Goal: Communication & Community: Answer question/provide support

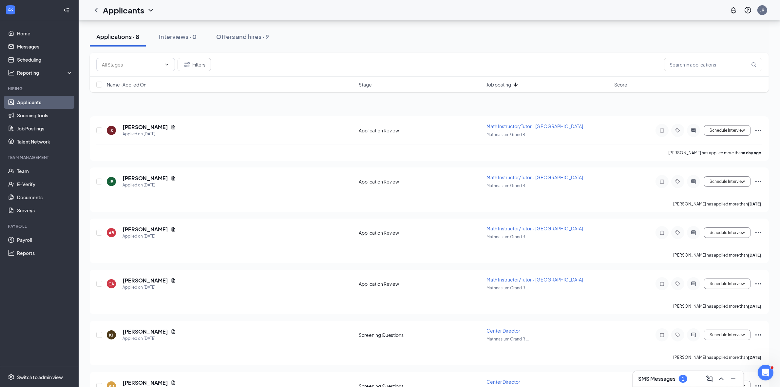
scroll to position [82, 0]
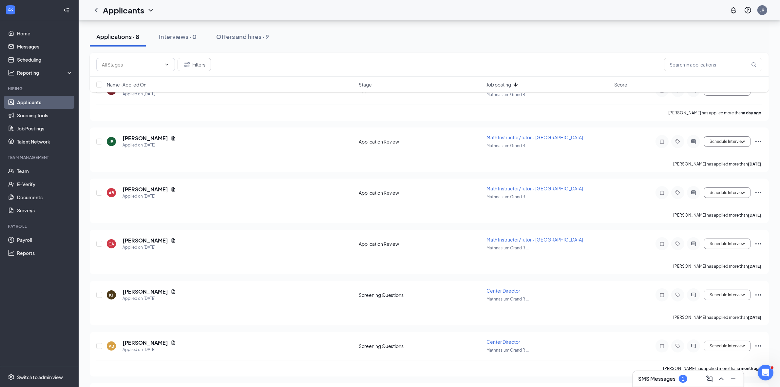
click at [669, 377] on h3 "SMS Messages" at bounding box center [656, 378] width 37 height 7
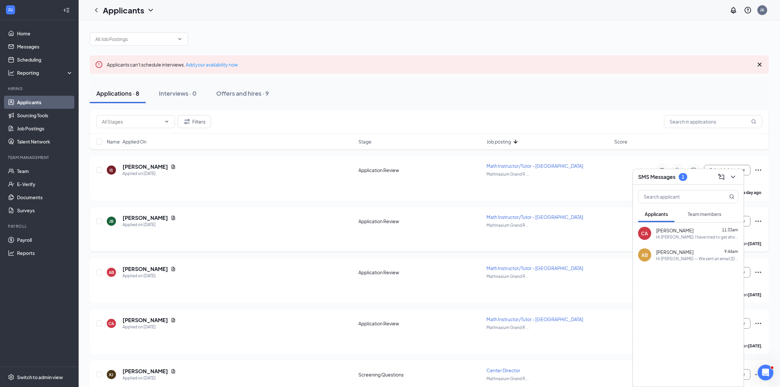
scroll to position [0, 0]
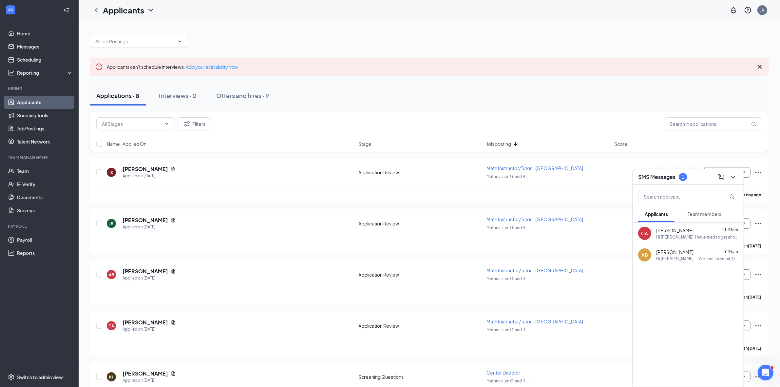
click at [711, 216] on span "Team members" at bounding box center [705, 214] width 34 height 6
click at [654, 215] on span "Applicants" at bounding box center [656, 214] width 23 height 6
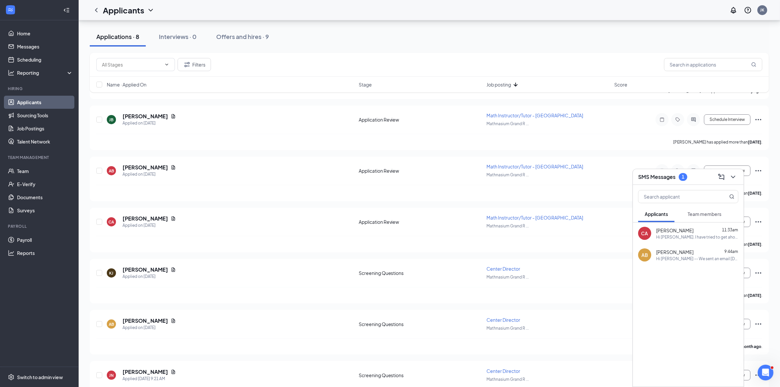
scroll to position [123, 0]
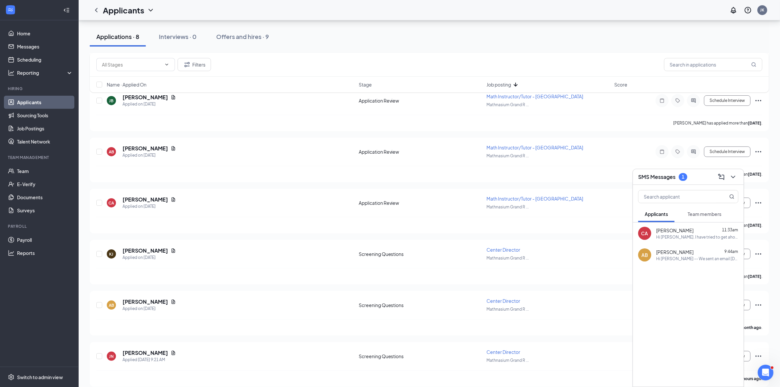
click at [697, 257] on div "Hi [PERSON_NAME] -- We sent an email [DATE] with additional detail on the posit…" at bounding box center [697, 259] width 82 height 6
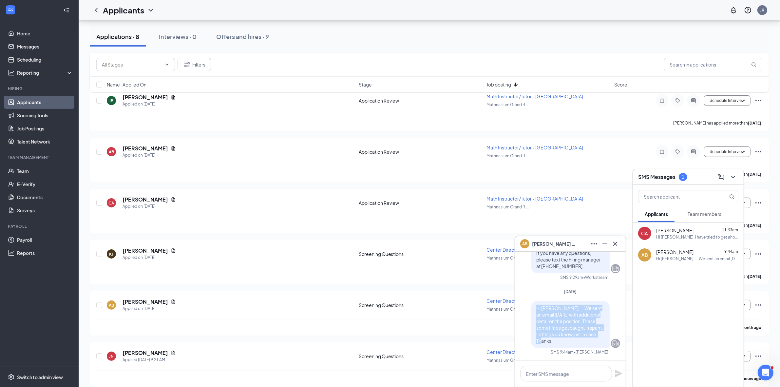
drag, startPoint x: 551, startPoint y: 341, endPoint x: 528, endPoint y: 306, distance: 41.9
click at [531, 306] on div "Hi [PERSON_NAME] -- We sent an email [DATE] with additional detail on the posit…" at bounding box center [570, 324] width 79 height 47
copy span "Hi [PERSON_NAME] -- We sent an email [DATE] with additional detail on the posit…"
click at [617, 242] on icon "Cross" at bounding box center [615, 243] width 4 height 4
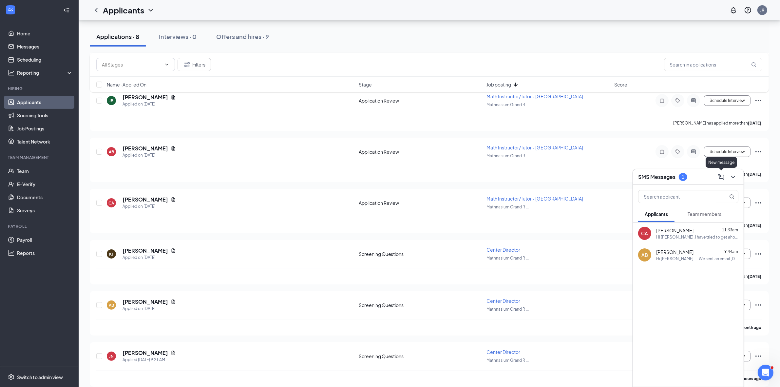
click at [722, 174] on icon "ComposeMessage" at bounding box center [721, 176] width 6 height 6
type input "jac"
click at [562, 299] on div "Applicant" at bounding box center [577, 301] width 88 height 6
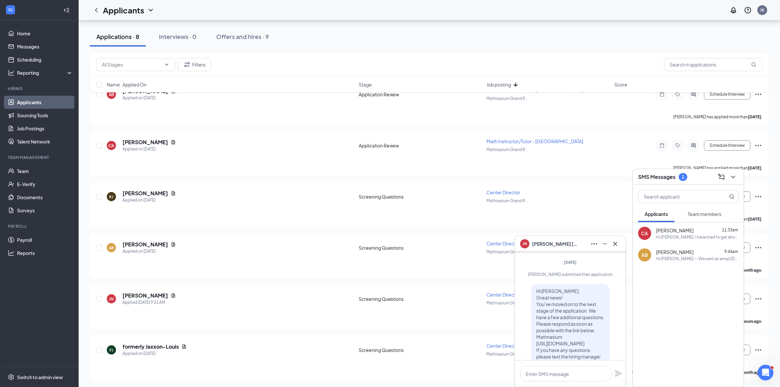
scroll to position [-41, 0]
click at [554, 373] on textarea at bounding box center [566, 374] width 92 height 16
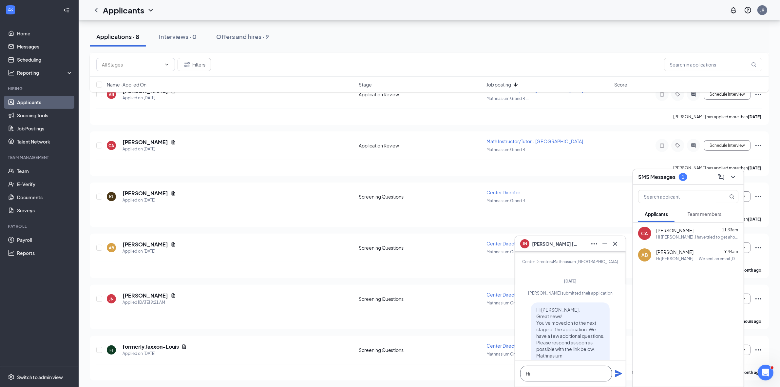
type textarea "H"
paste textarea "Hi [PERSON_NAME] -- We sent an email [DATE] with additional detail on the posit…"
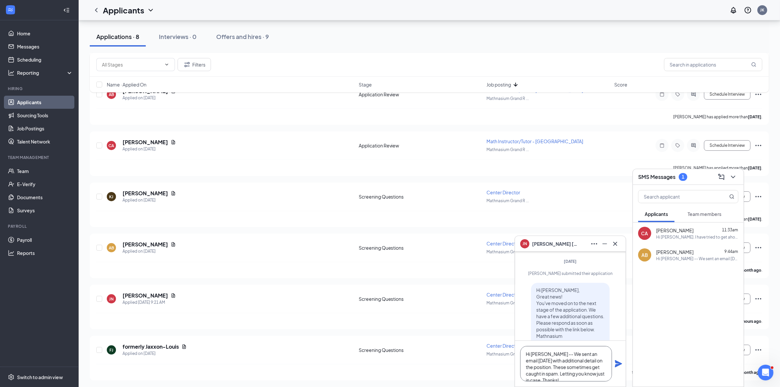
scroll to position [-61, 0]
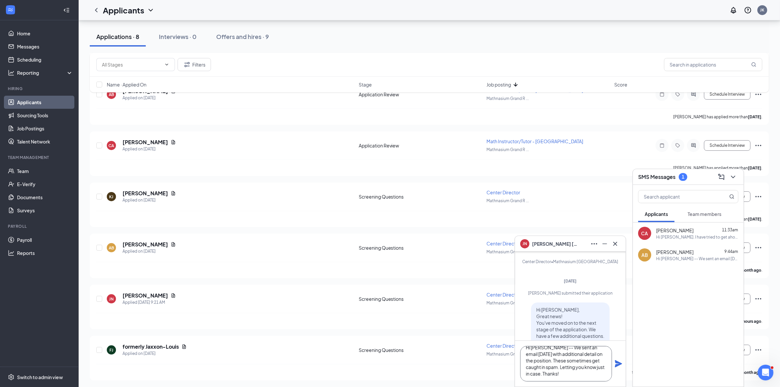
click at [541, 350] on textarea "Hi [PERSON_NAME] -- We sent an email [DATE] with additional detail on the posit…" at bounding box center [566, 363] width 92 height 35
type textarea "Hi [PERSON_NAME] -- We sent an email [DATE] with additional detail on the posit…"
click at [615, 243] on icon "Cross" at bounding box center [615, 243] width 4 height 4
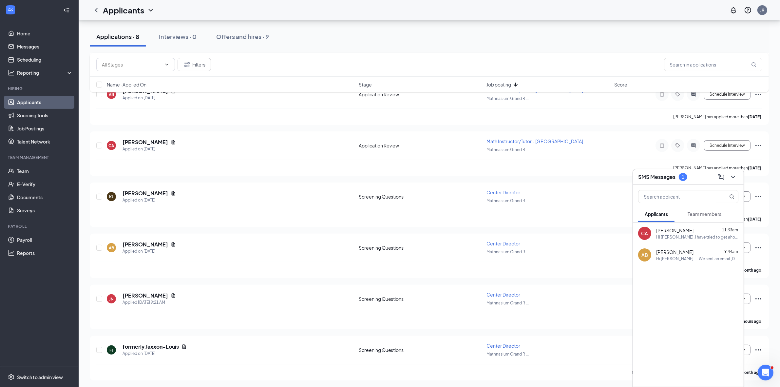
click at [691, 210] on button "Team members" at bounding box center [704, 214] width 47 height 16
click at [677, 234] on div "Awesome, will do!" at bounding box center [672, 237] width 33 height 6
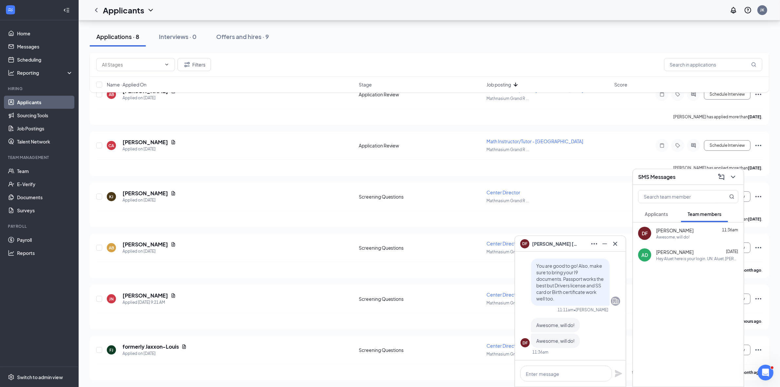
click at [662, 217] on span "Applicants" at bounding box center [656, 214] width 23 height 6
click at [615, 243] on icon "Cross" at bounding box center [615, 243] width 4 height 4
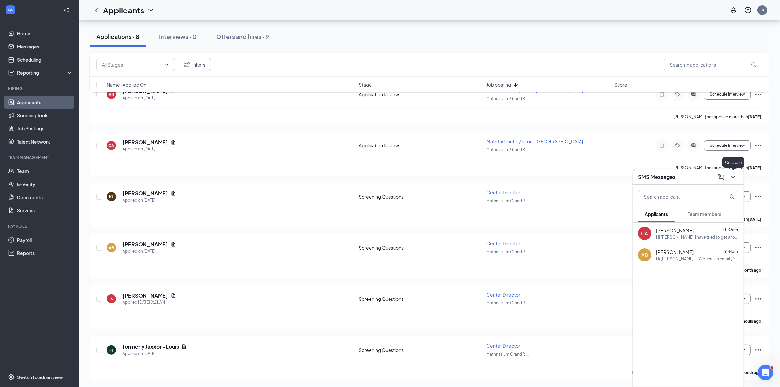
click at [731, 176] on icon "ChevronDown" at bounding box center [733, 177] width 8 height 8
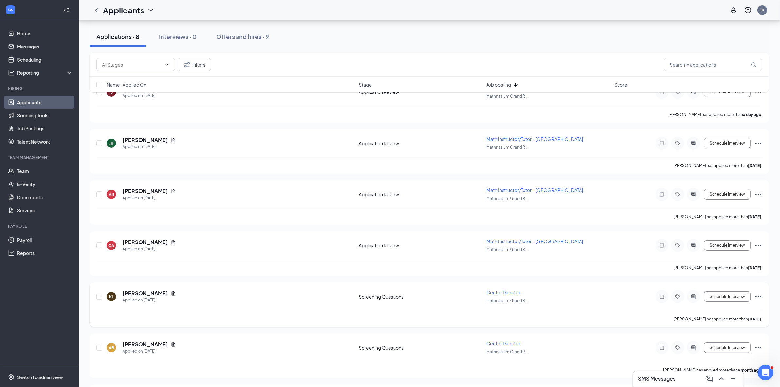
scroll to position [0, 0]
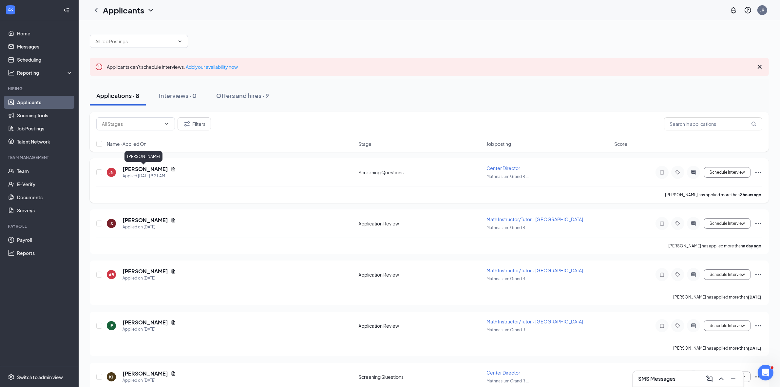
drag, startPoint x: 141, startPoint y: 169, endPoint x: 129, endPoint y: 178, distance: 14.8
click at [141, 169] on h5 "[PERSON_NAME]" at bounding box center [146, 168] width 46 height 7
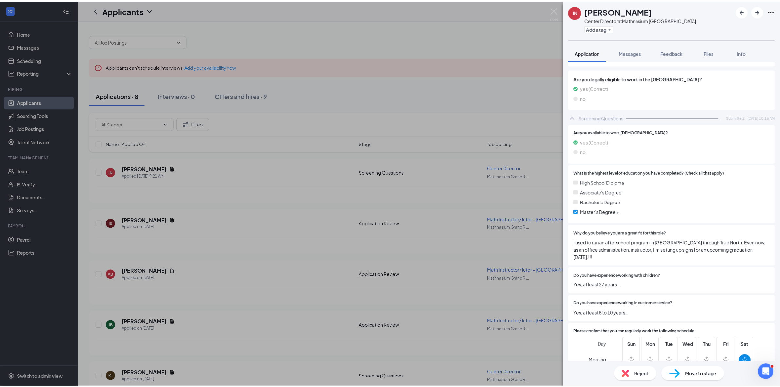
scroll to position [165, 0]
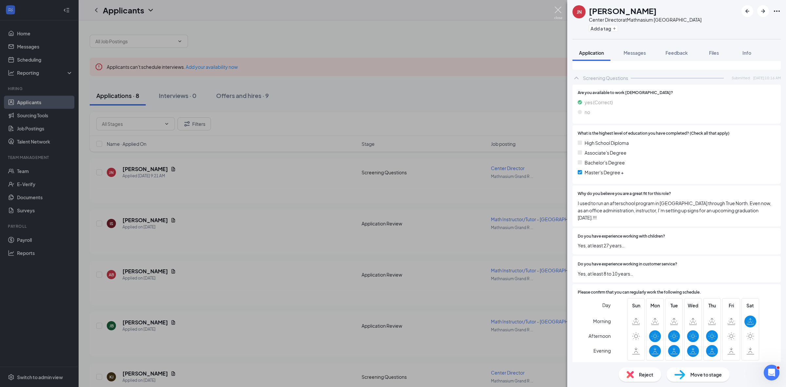
click at [557, 10] on img at bounding box center [558, 13] width 8 height 13
